Goal: Information Seeking & Learning: Learn about a topic

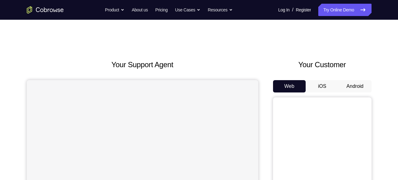
click at [349, 80] on button "Android" at bounding box center [355, 86] width 33 height 12
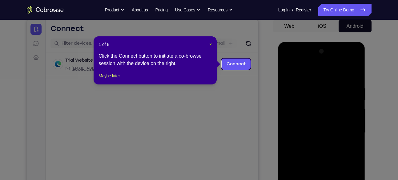
click at [210, 43] on span "×" at bounding box center [210, 44] width 2 height 5
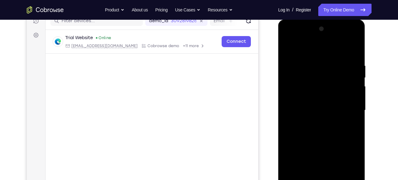
scroll to position [83, 0]
click at [314, 37] on div at bounding box center [322, 110] width 78 height 173
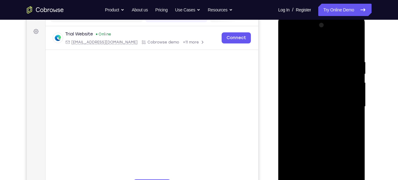
click at [315, 86] on div at bounding box center [322, 106] width 78 height 173
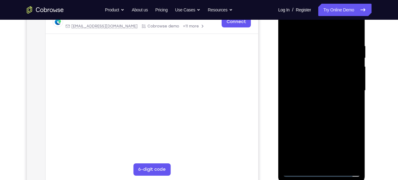
scroll to position [103, 0]
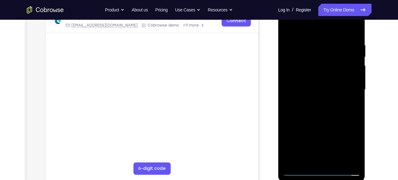
click at [316, 100] on div at bounding box center [322, 89] width 78 height 173
click at [313, 101] on div at bounding box center [322, 89] width 78 height 173
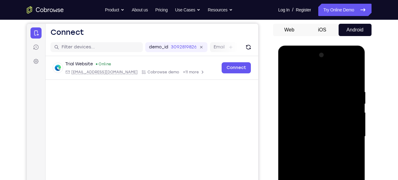
scroll to position [72, 0]
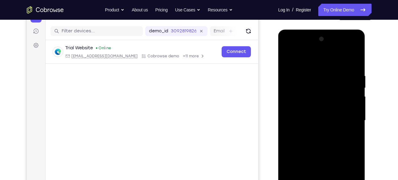
click at [305, 114] on div at bounding box center [322, 120] width 78 height 173
click at [307, 108] on div at bounding box center [322, 120] width 78 height 173
click at [310, 123] on div at bounding box center [322, 120] width 78 height 173
click at [308, 144] on div at bounding box center [322, 120] width 78 height 173
click at [305, 136] on div at bounding box center [322, 120] width 78 height 173
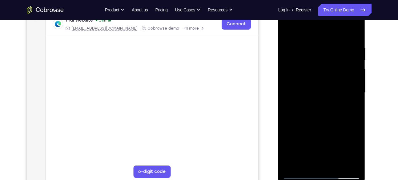
scroll to position [100, 0]
click at [300, 114] on div at bounding box center [322, 92] width 78 height 173
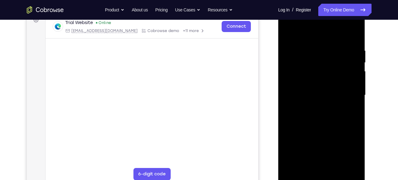
scroll to position [97, 0]
click at [342, 123] on div at bounding box center [322, 95] width 78 height 173
click at [338, 170] on div at bounding box center [322, 95] width 78 height 173
click at [319, 128] on div at bounding box center [322, 95] width 78 height 173
click at [334, 87] on div at bounding box center [322, 95] width 78 height 173
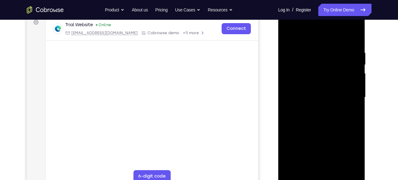
scroll to position [94, 0]
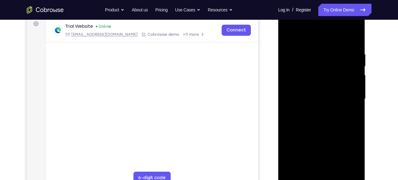
click at [319, 88] on div at bounding box center [322, 99] width 78 height 173
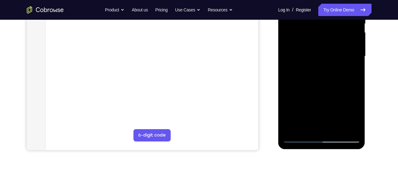
scroll to position [137, 0]
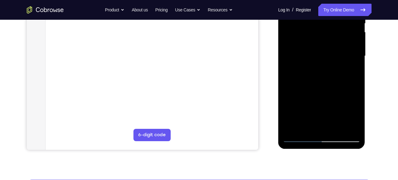
drag, startPoint x: 317, startPoint y: 121, endPoint x: 331, endPoint y: 108, distance: 19.0
click at [331, 108] on div at bounding box center [322, 56] width 78 height 173
click at [310, 127] on div at bounding box center [322, 56] width 78 height 173
click at [350, 71] on div at bounding box center [322, 56] width 78 height 173
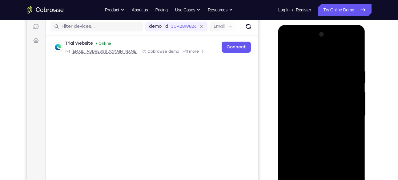
scroll to position [77, 0]
click at [350, 71] on div at bounding box center [322, 116] width 78 height 173
click at [288, 55] on div at bounding box center [322, 116] width 78 height 173
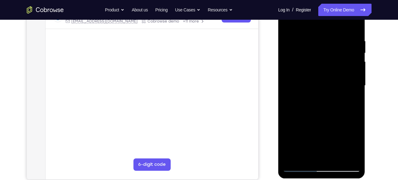
scroll to position [107, 0]
click at [289, 22] on div at bounding box center [322, 86] width 78 height 173
click at [332, 36] on div at bounding box center [322, 86] width 78 height 173
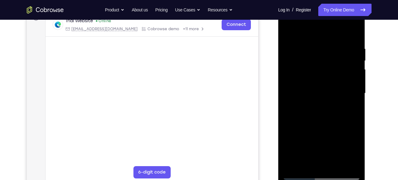
scroll to position [99, 0]
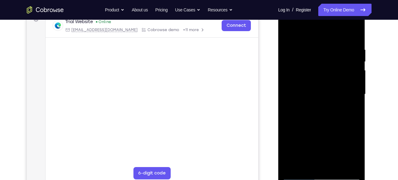
click at [353, 36] on div at bounding box center [322, 94] width 78 height 173
click at [355, 30] on div at bounding box center [322, 94] width 78 height 173
click at [332, 45] on div at bounding box center [322, 94] width 78 height 173
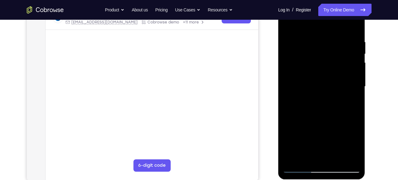
scroll to position [105, 0]
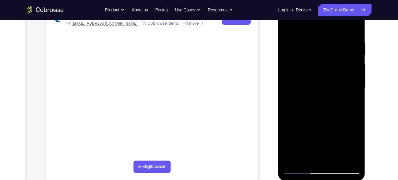
click at [290, 26] on div at bounding box center [322, 88] width 78 height 173
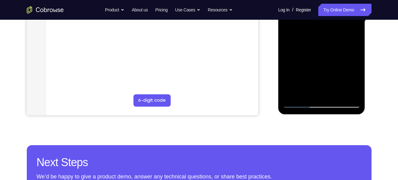
scroll to position [176, 0]
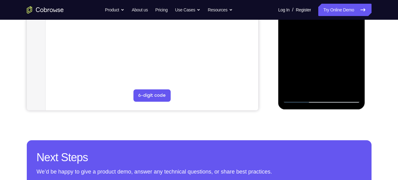
click at [335, 89] on div at bounding box center [322, 16] width 78 height 173
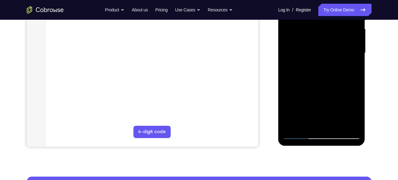
scroll to position [138, 0]
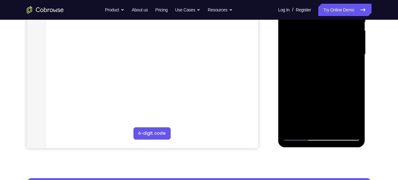
click at [330, 63] on div at bounding box center [322, 54] width 78 height 173
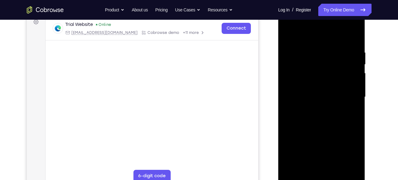
scroll to position [95, 0]
click at [286, 36] on div at bounding box center [322, 97] width 78 height 173
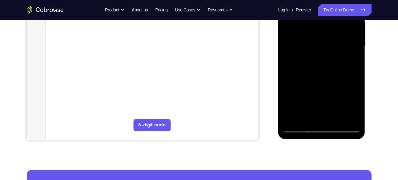
scroll to position [147, 0]
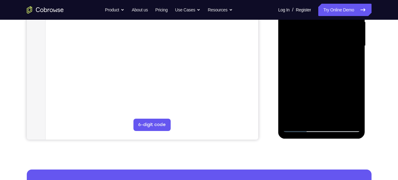
click at [313, 66] on div at bounding box center [322, 46] width 78 height 173
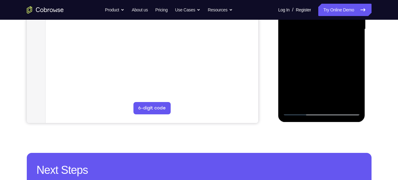
scroll to position [164, 0]
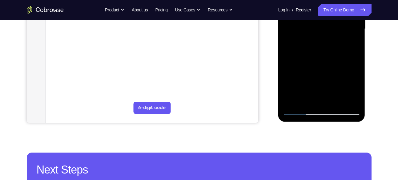
click at [315, 85] on div at bounding box center [322, 29] width 78 height 173
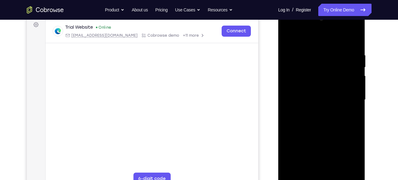
scroll to position [93, 0]
click at [289, 40] on div at bounding box center [322, 100] width 78 height 173
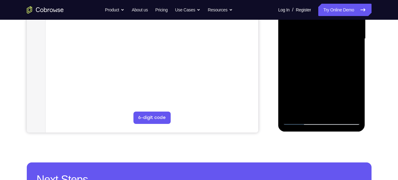
scroll to position [155, 0]
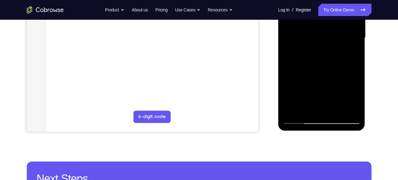
click at [309, 69] on div at bounding box center [322, 38] width 78 height 173
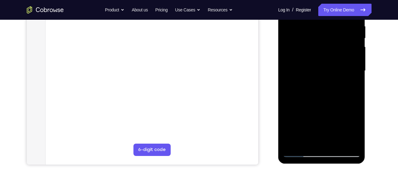
scroll to position [95, 0]
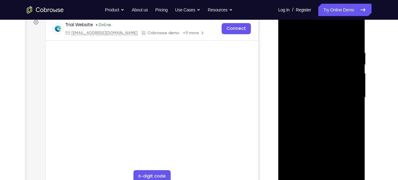
click at [289, 38] on div at bounding box center [322, 97] width 78 height 173
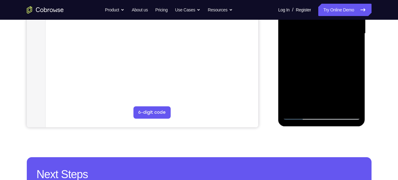
scroll to position [160, 0]
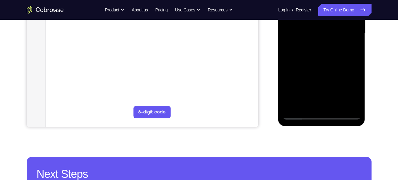
click at [325, 81] on div at bounding box center [322, 33] width 78 height 173
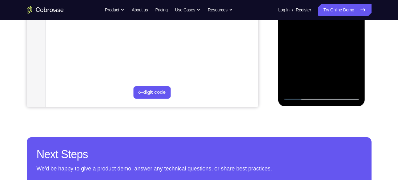
scroll to position [180, 0]
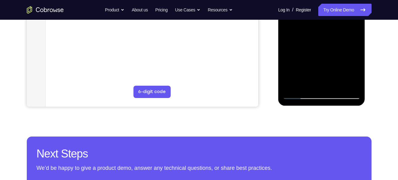
click at [350, 29] on div at bounding box center [322, 13] width 78 height 173
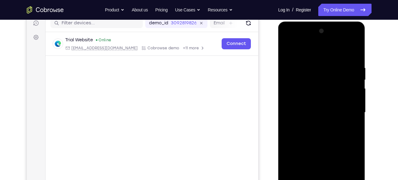
scroll to position [75, 0]
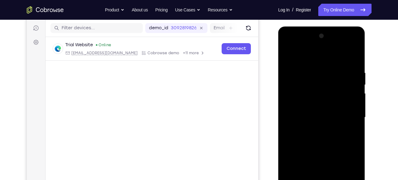
click at [289, 55] on div at bounding box center [322, 117] width 78 height 173
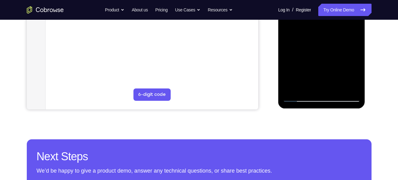
scroll to position [177, 0]
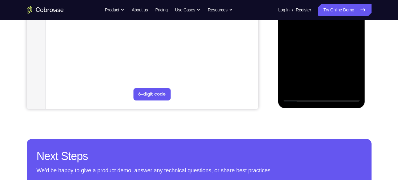
click at [301, 99] on div at bounding box center [322, 15] width 78 height 173
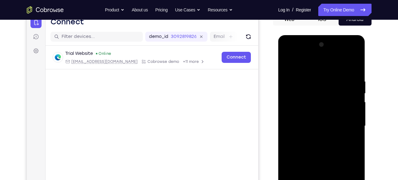
scroll to position [67, 0]
click at [289, 67] on div at bounding box center [322, 126] width 78 height 173
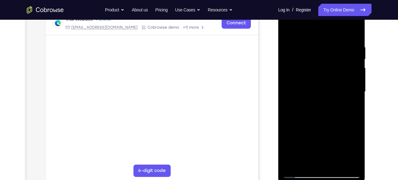
scroll to position [100, 0]
click at [288, 31] on div at bounding box center [322, 92] width 78 height 173
click at [309, 45] on div at bounding box center [322, 92] width 78 height 173
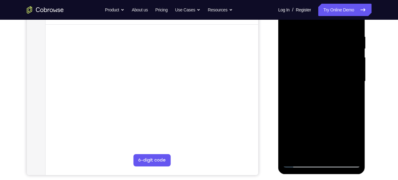
scroll to position [112, 0]
click at [345, 62] on div at bounding box center [322, 81] width 78 height 173
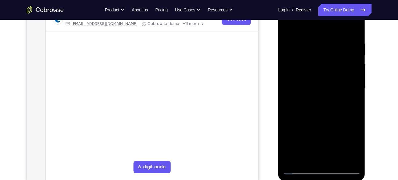
scroll to position [103, 0]
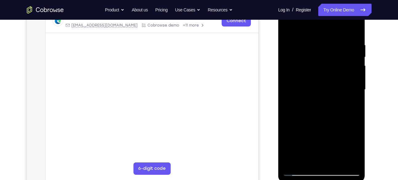
click at [353, 30] on div at bounding box center [322, 89] width 78 height 173
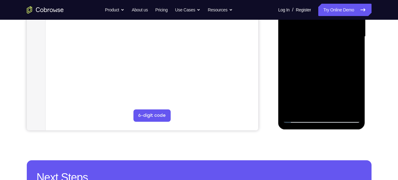
scroll to position [152, 0]
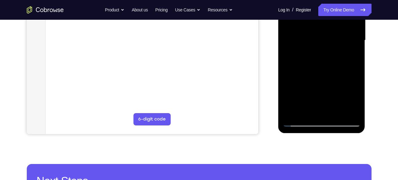
click at [358, 105] on div at bounding box center [322, 40] width 78 height 173
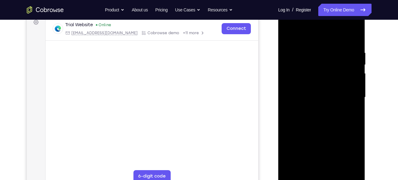
scroll to position [96, 0]
drag, startPoint x: 329, startPoint y: 128, endPoint x: 330, endPoint y: 80, distance: 47.8
click at [330, 80] on div at bounding box center [322, 97] width 78 height 173
drag, startPoint x: 329, startPoint y: 150, endPoint x: 331, endPoint y: 103, distance: 46.9
click at [331, 103] on div at bounding box center [322, 97] width 78 height 173
